Goal: Information Seeking & Learning: Learn about a topic

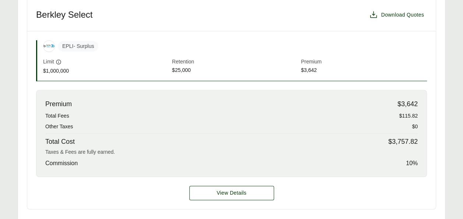
scroll to position [241, 0]
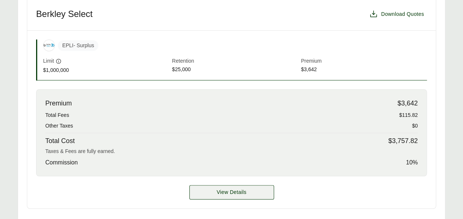
click at [243, 188] on span "View Details" at bounding box center [232, 192] width 30 height 8
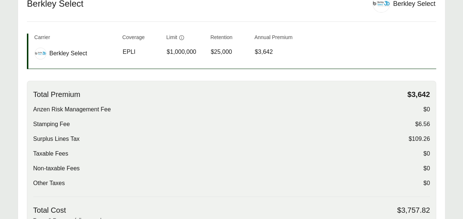
scroll to position [176, 0]
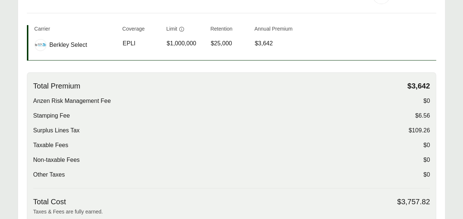
click at [427, 114] on span "$6.56" at bounding box center [422, 115] width 15 height 9
click at [80, 98] on span "Anzen Risk Management Fee" at bounding box center [72, 101] width 78 height 9
click at [417, 104] on div "Anzen Risk Management Fee $0" at bounding box center [231, 101] width 397 height 9
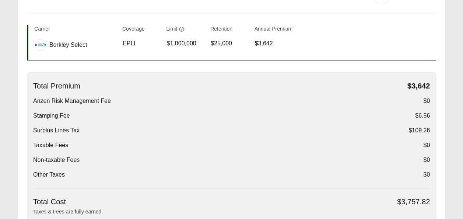
click at [48, 129] on span "Surplus Lines Tax" at bounding box center [56, 130] width 46 height 9
click at [59, 142] on span "Taxable Fees" at bounding box center [50, 145] width 35 height 9
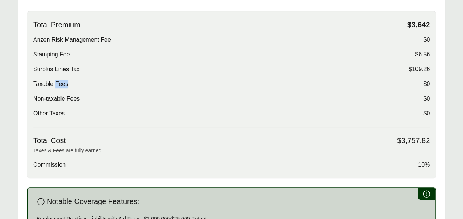
scroll to position [245, 0]
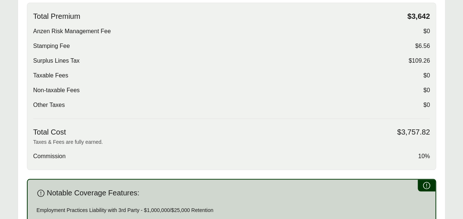
click at [418, 62] on span "$109.26" at bounding box center [419, 60] width 21 height 9
click at [341, 42] on div "Stamping Fee $6.56" at bounding box center [231, 46] width 397 height 9
